Goal: Entertainment & Leisure: Consume media (video, audio)

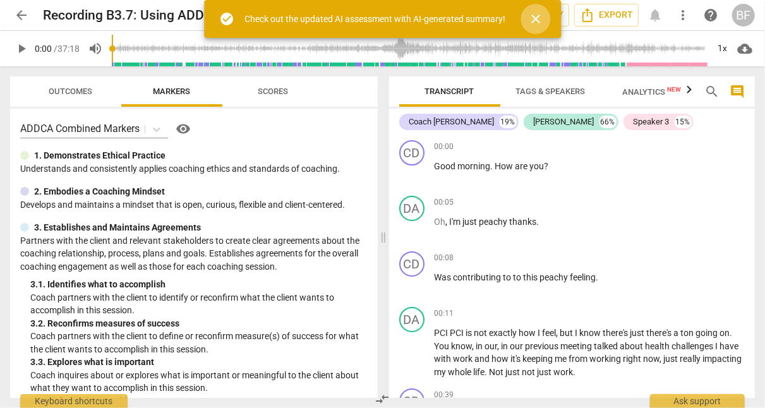
click at [538, 18] on span "close" at bounding box center [535, 18] width 15 height 15
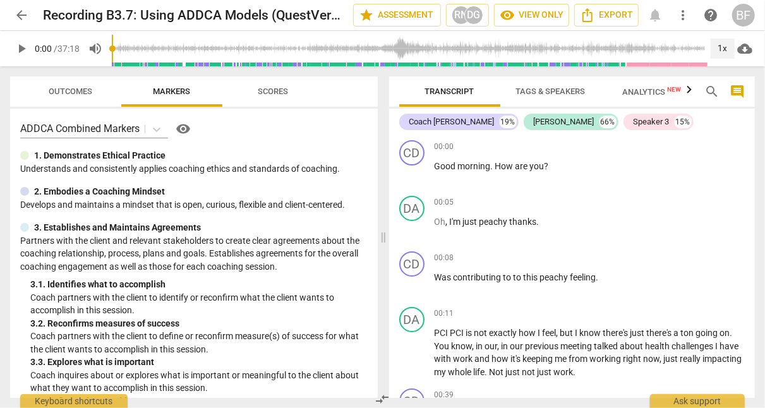
click at [720, 46] on div "1x" at bounding box center [723, 49] width 24 height 20
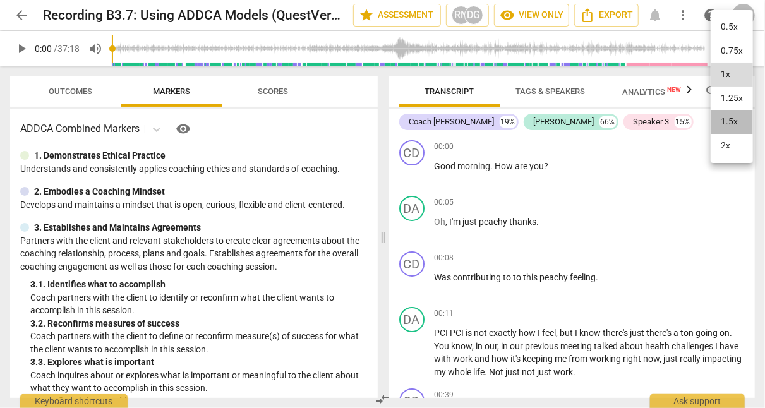
click at [727, 121] on li "1.5x" at bounding box center [732, 122] width 42 height 24
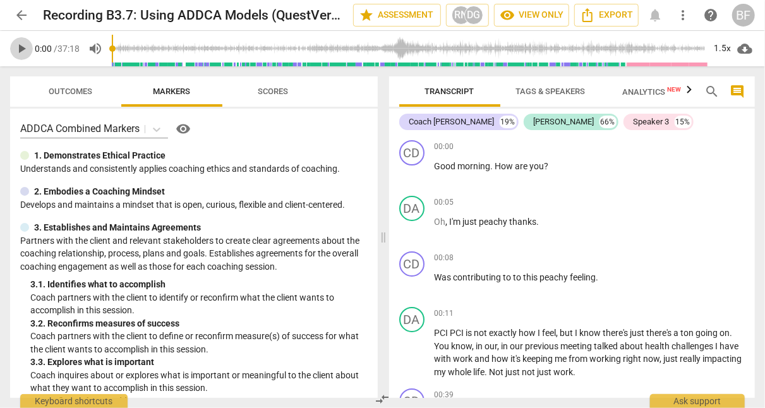
click at [21, 51] on span "play_arrow" at bounding box center [21, 48] width 15 height 15
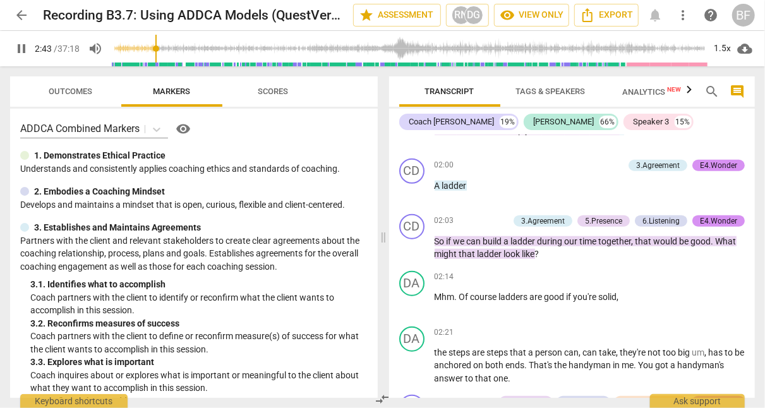
scroll to position [835, 0]
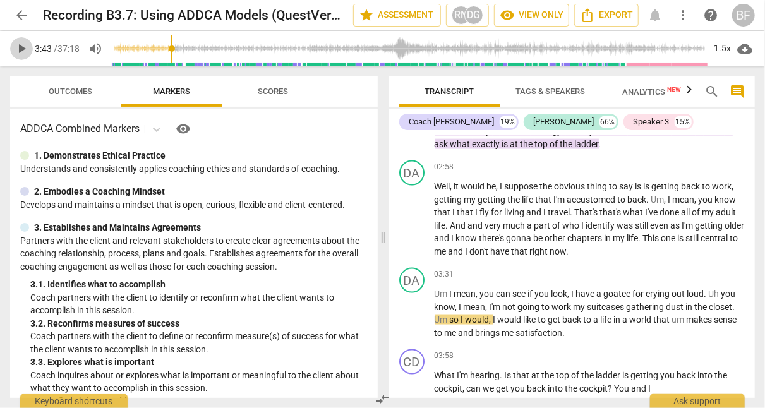
click at [23, 44] on span "play_arrow" at bounding box center [21, 48] width 15 height 15
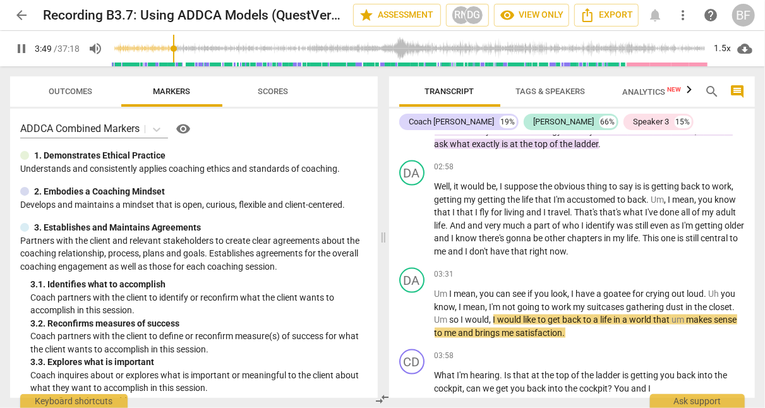
type input "230"
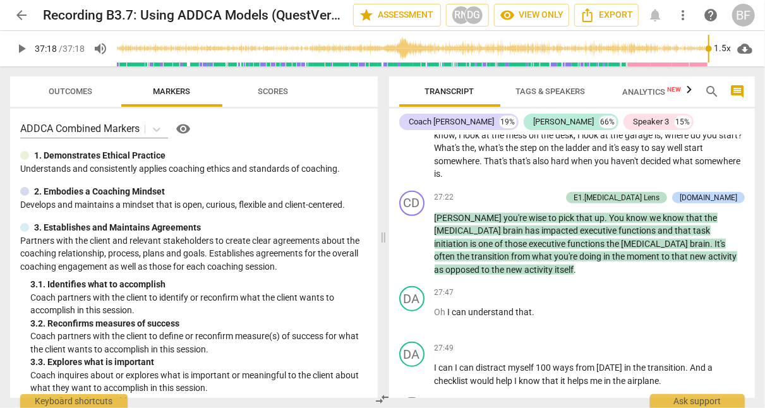
scroll to position [9265, 0]
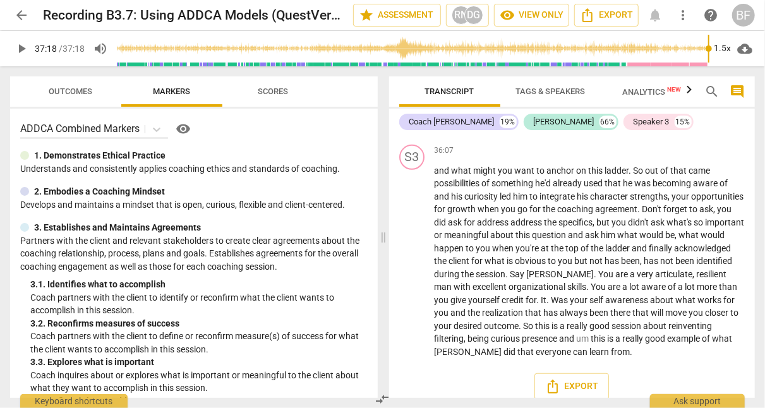
click at [694, 49] on input "range" at bounding box center [413, 48] width 592 height 40
click at [20, 49] on span "play_arrow" at bounding box center [21, 48] width 15 height 15
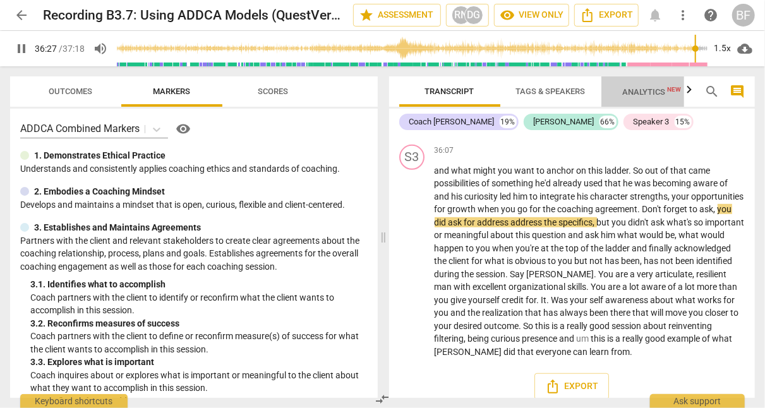
click at [645, 88] on span "Analytics New" at bounding box center [651, 91] width 59 height 9
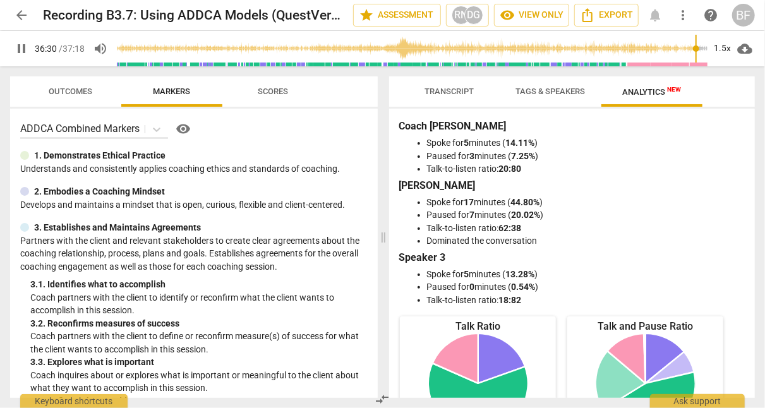
click at [678, 46] on input "range" at bounding box center [413, 48] width 592 height 40
click at [676, 167] on li "Talk-to-listen ratio: 20:80" at bounding box center [585, 168] width 316 height 13
type input "2238"
